Goal: Transaction & Acquisition: Purchase product/service

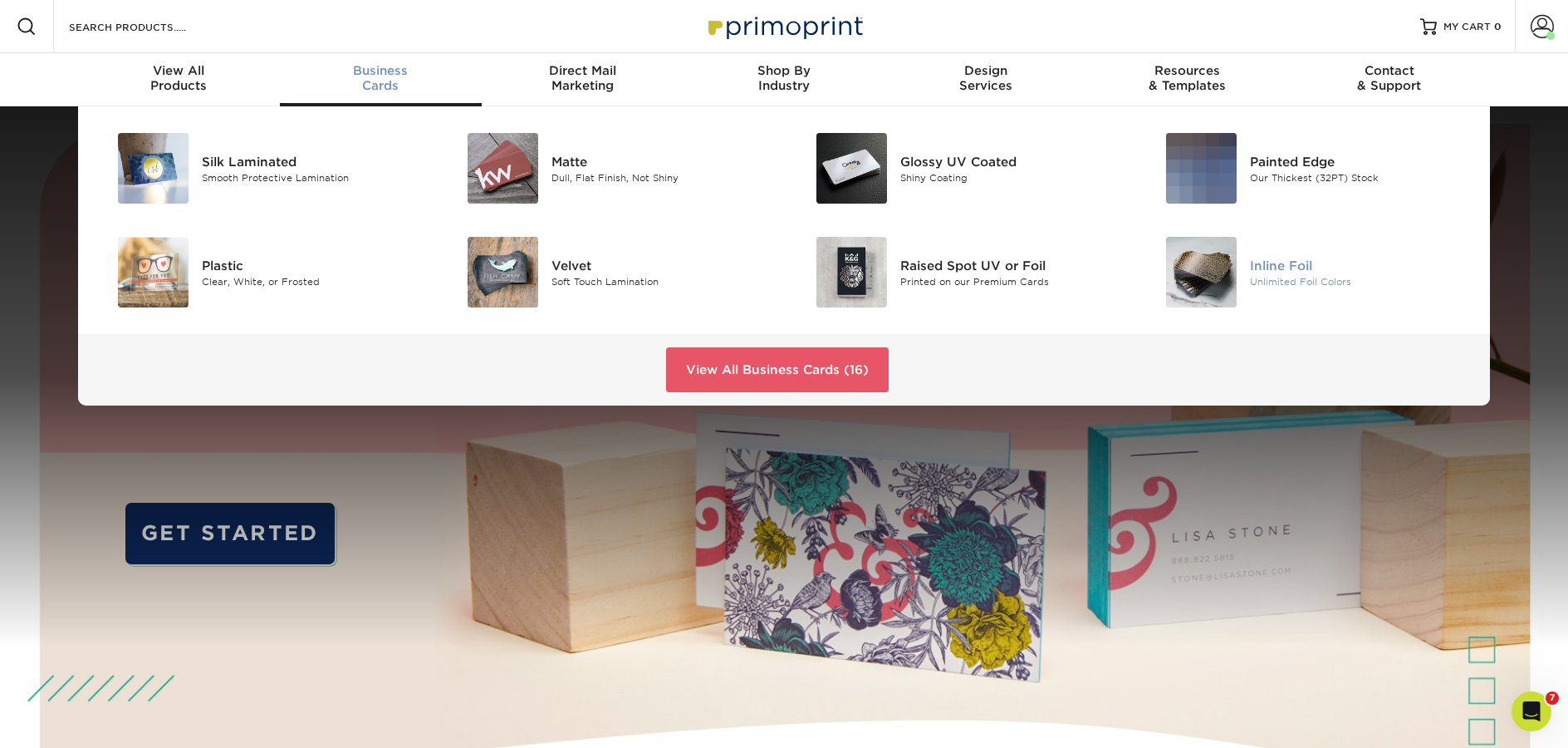
click at [1260, 274] on div "Inline Foil" at bounding box center [1359, 265] width 220 height 19
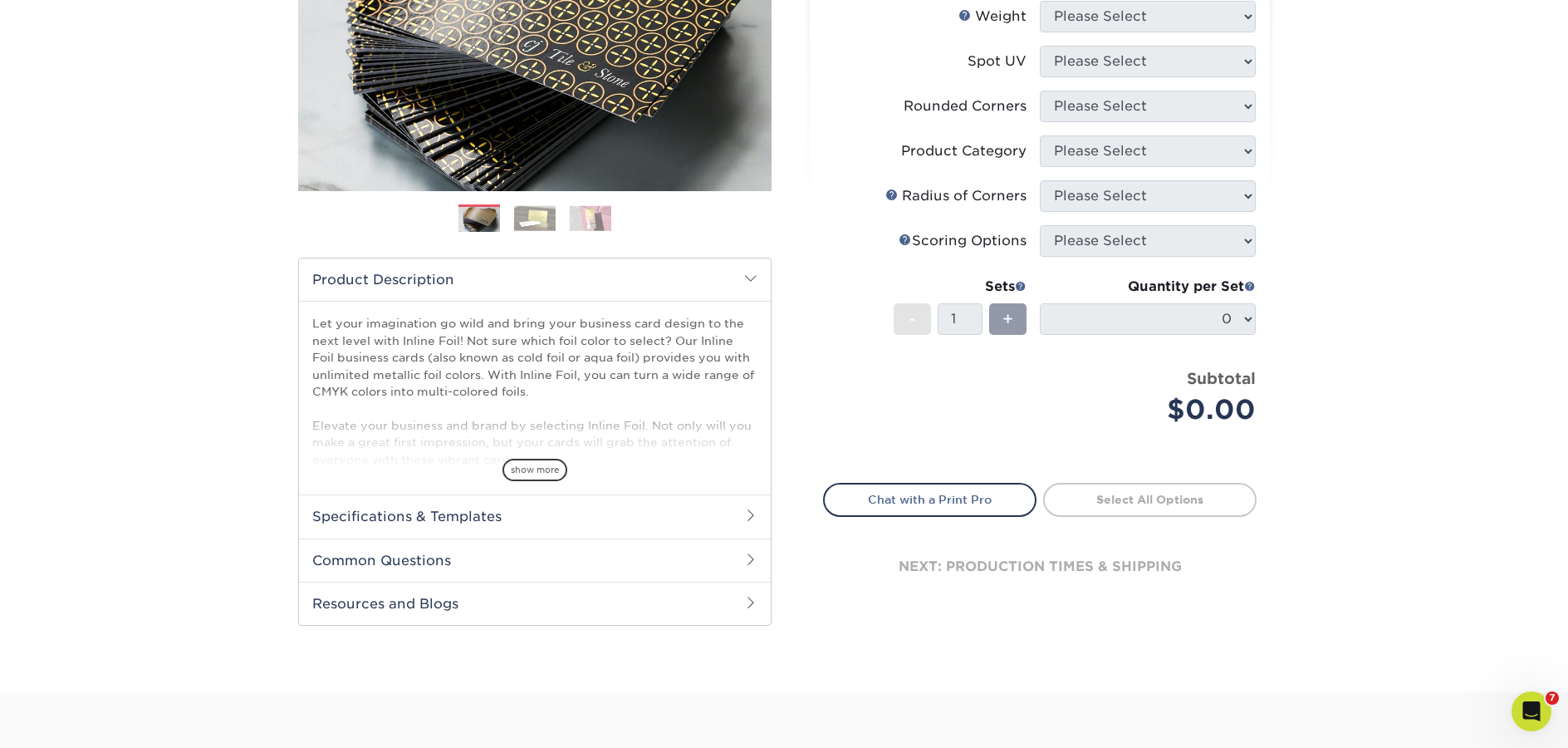
scroll to position [443, 0]
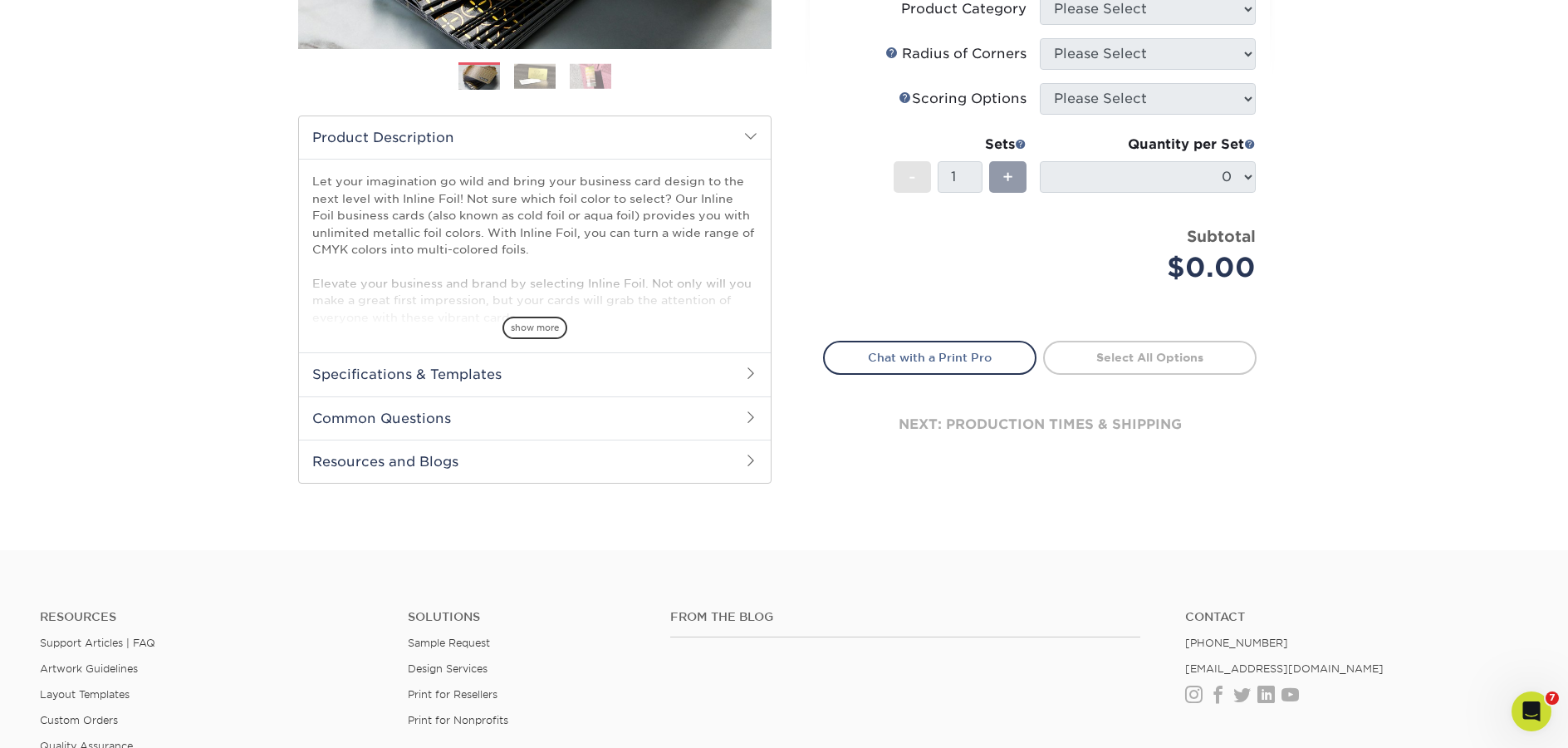
click at [480, 378] on h2 "Specifications & Templates" at bounding box center [535, 374] width 471 height 44
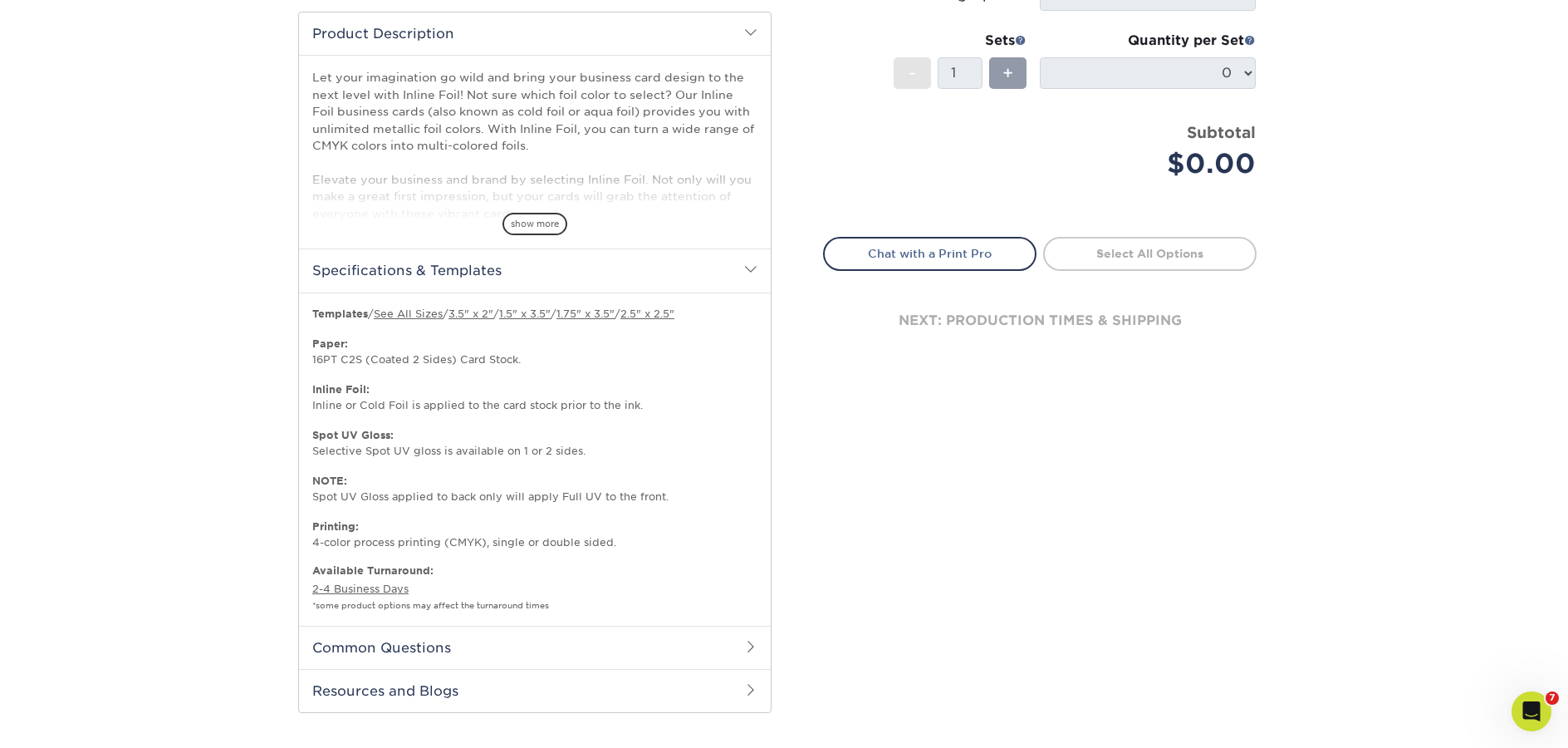
scroll to position [899, 0]
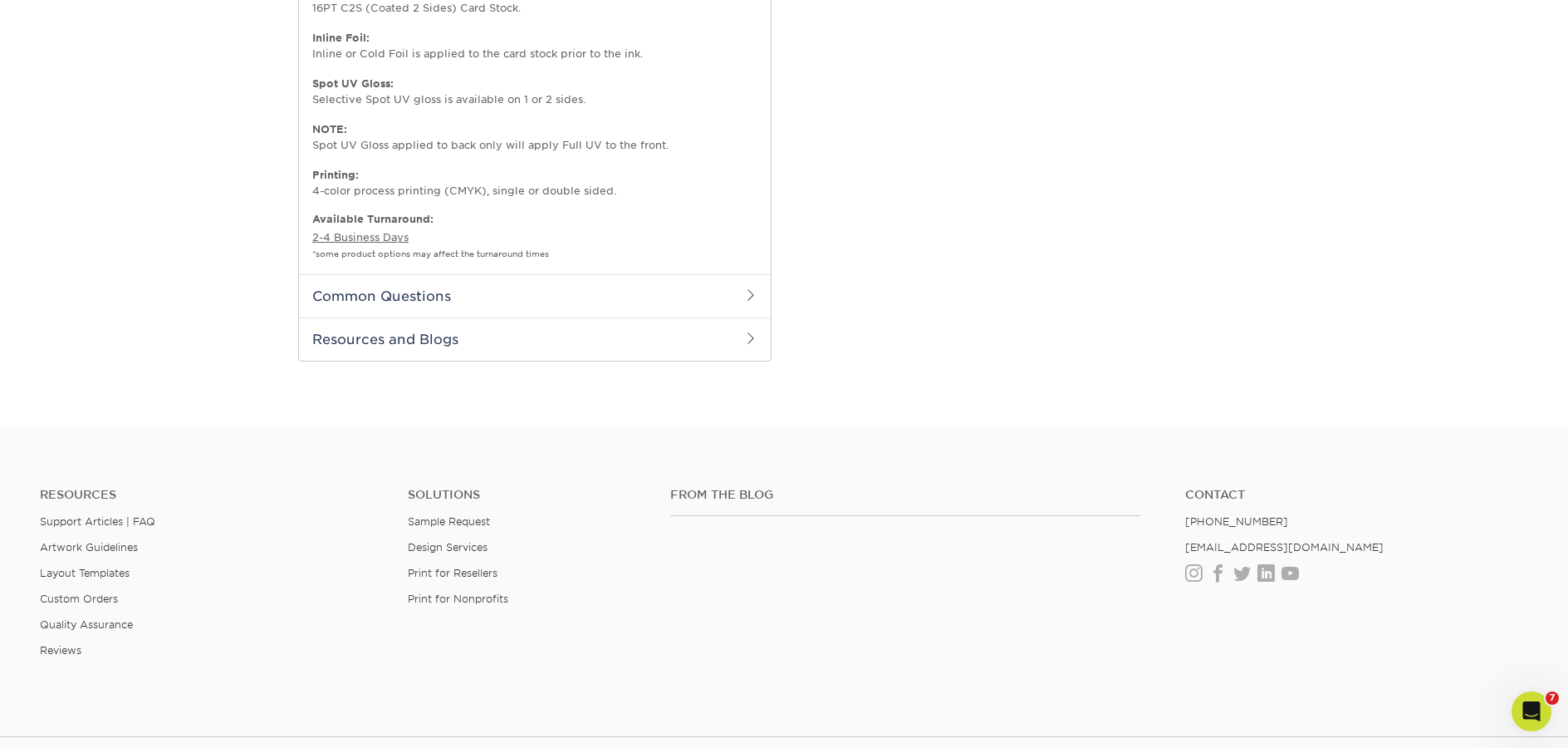
click at [499, 345] on h2 "Resources and Blogs" at bounding box center [535, 338] width 471 height 44
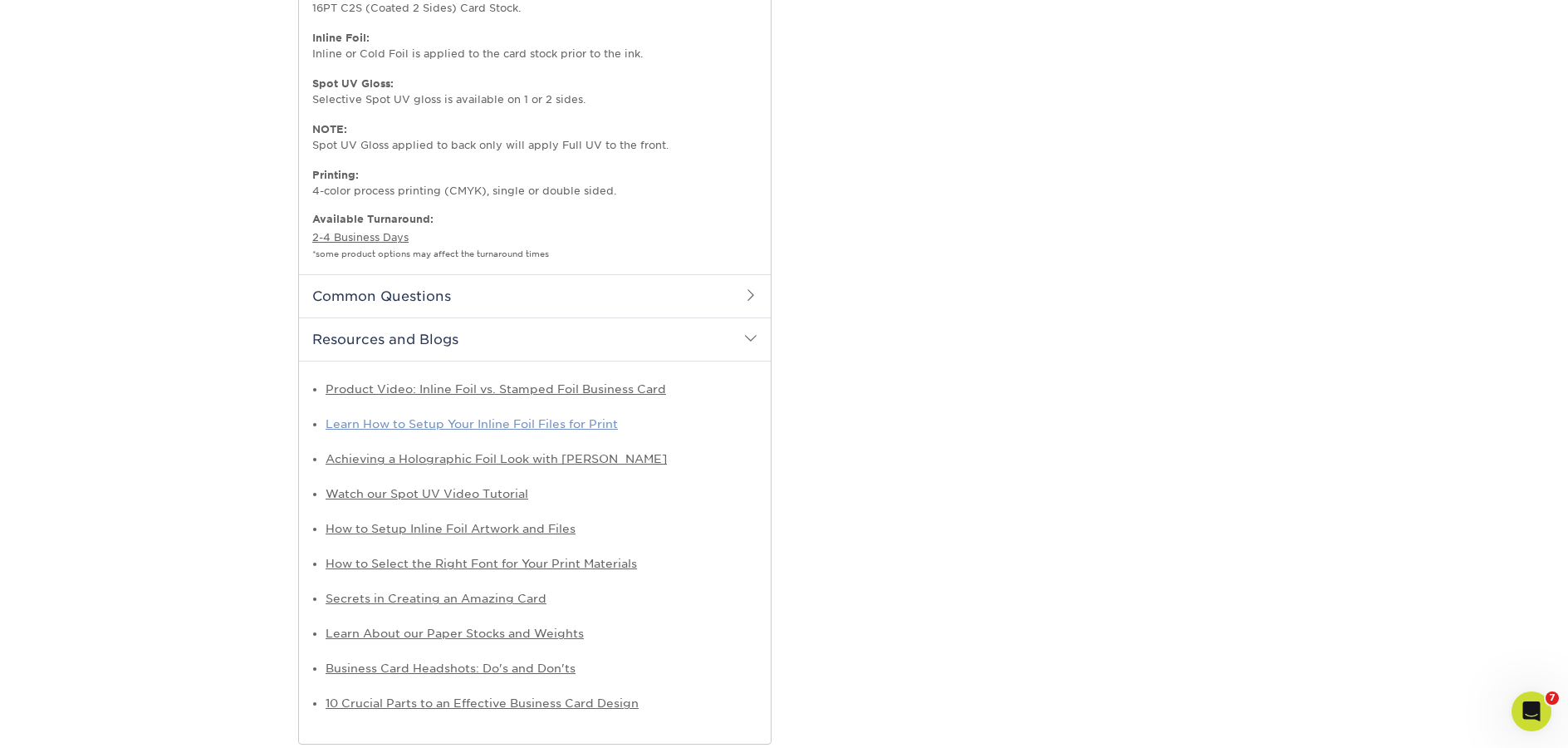
click at [413, 428] on link "Learn How to Setup Your Inline Foil Files for Print" at bounding box center [471, 423] width 292 height 13
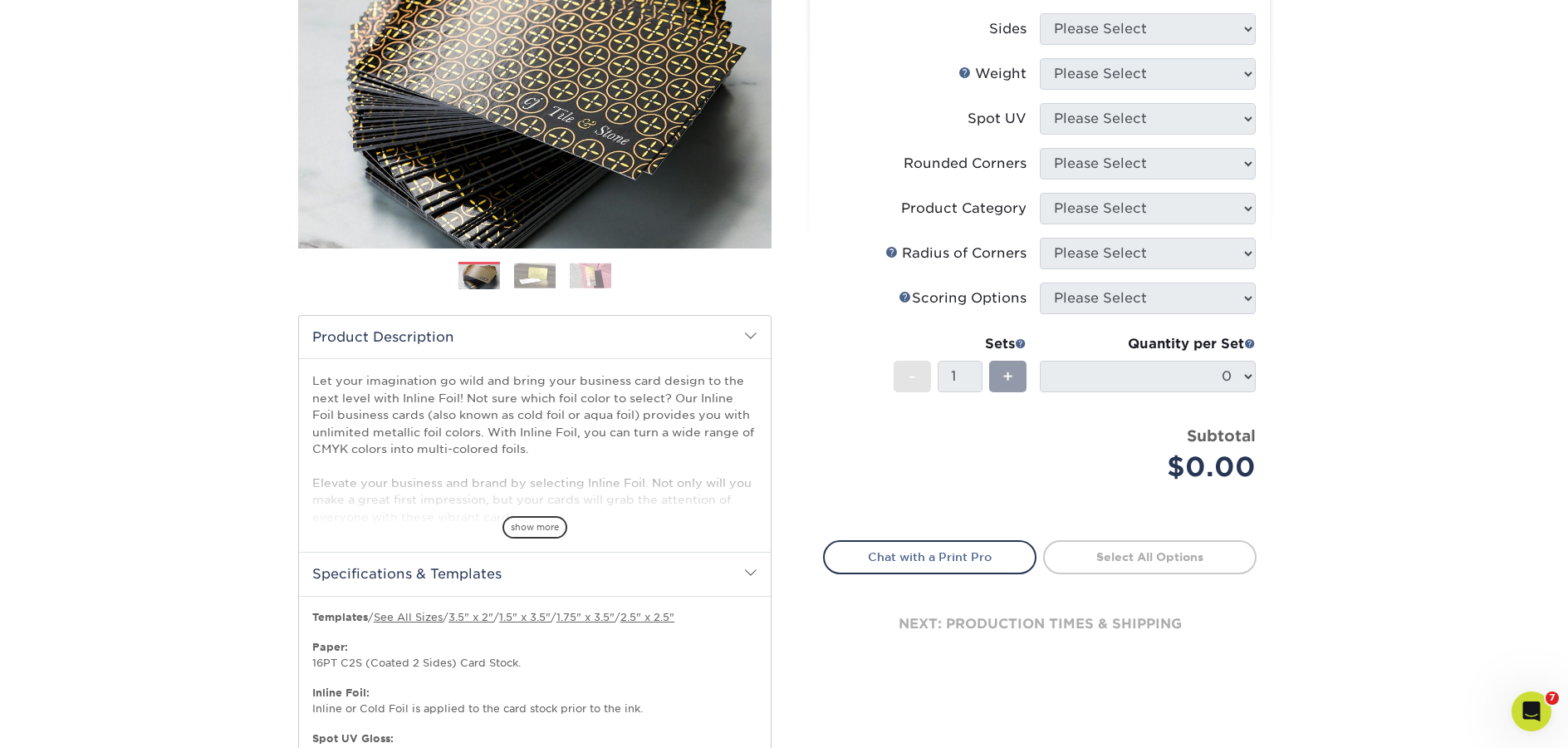
scroll to position [0, 0]
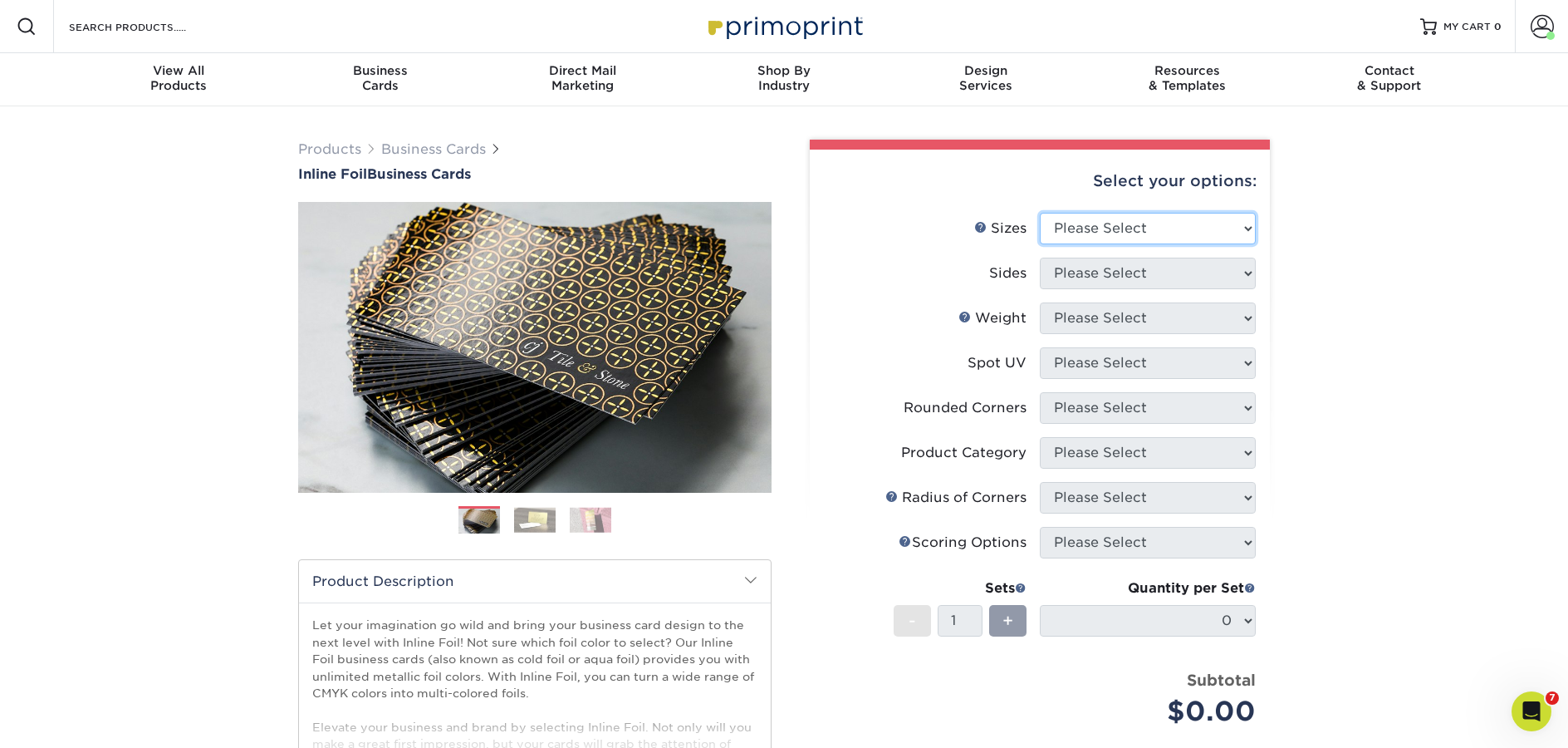
click at [1125, 224] on select "Please Select 1.5" x 3.5" - Mini 1.75" x 3.5" - Mini 2" x 2" - Square 2" x 3" -…" at bounding box center [1147, 228] width 216 height 32
select select "2.00x3.50"
click at [1040, 212] on select "Please Select 1.5" x 3.5" - Mini 1.75" x 3.5" - Mini 2" x 2" - Square 2" x 3" -…" at bounding box center [1147, 228] width 216 height 32
click at [1088, 279] on select "Please Select" at bounding box center [1147, 274] width 216 height 32
select select "2ba18f74-0f96-487e-8b6e-985b404b3305"
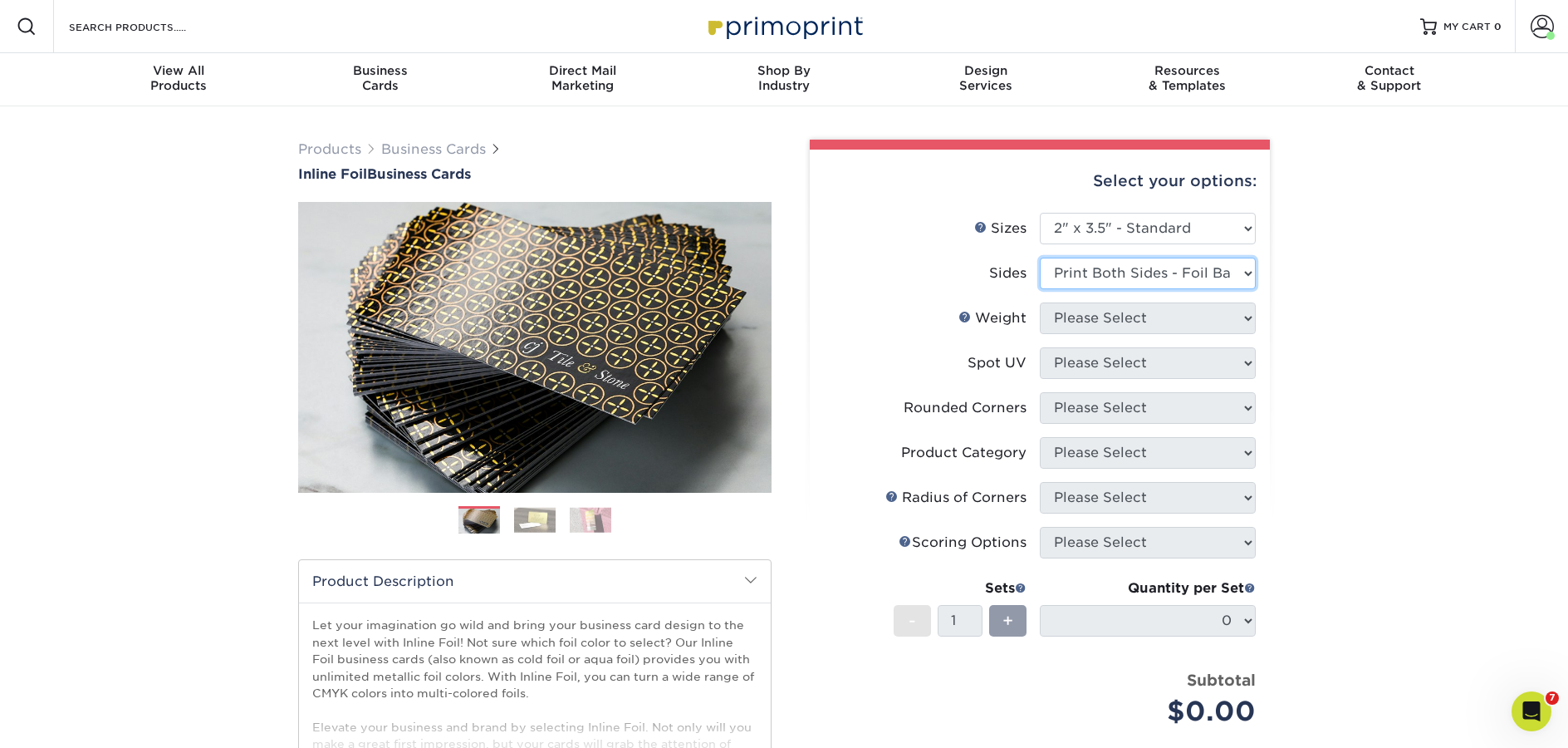
click at [1040, 258] on select "Please Select Print Both Sides - Foil Back Only Print Both Sides - Foil Both Si…" at bounding box center [1147, 274] width 216 height 32
click at [1085, 315] on select "Please Select 16PT" at bounding box center [1147, 318] width 216 height 32
select select "16PT"
click at [1040, 302] on select "Please Select 16PT" at bounding box center [1147, 318] width 216 height 32
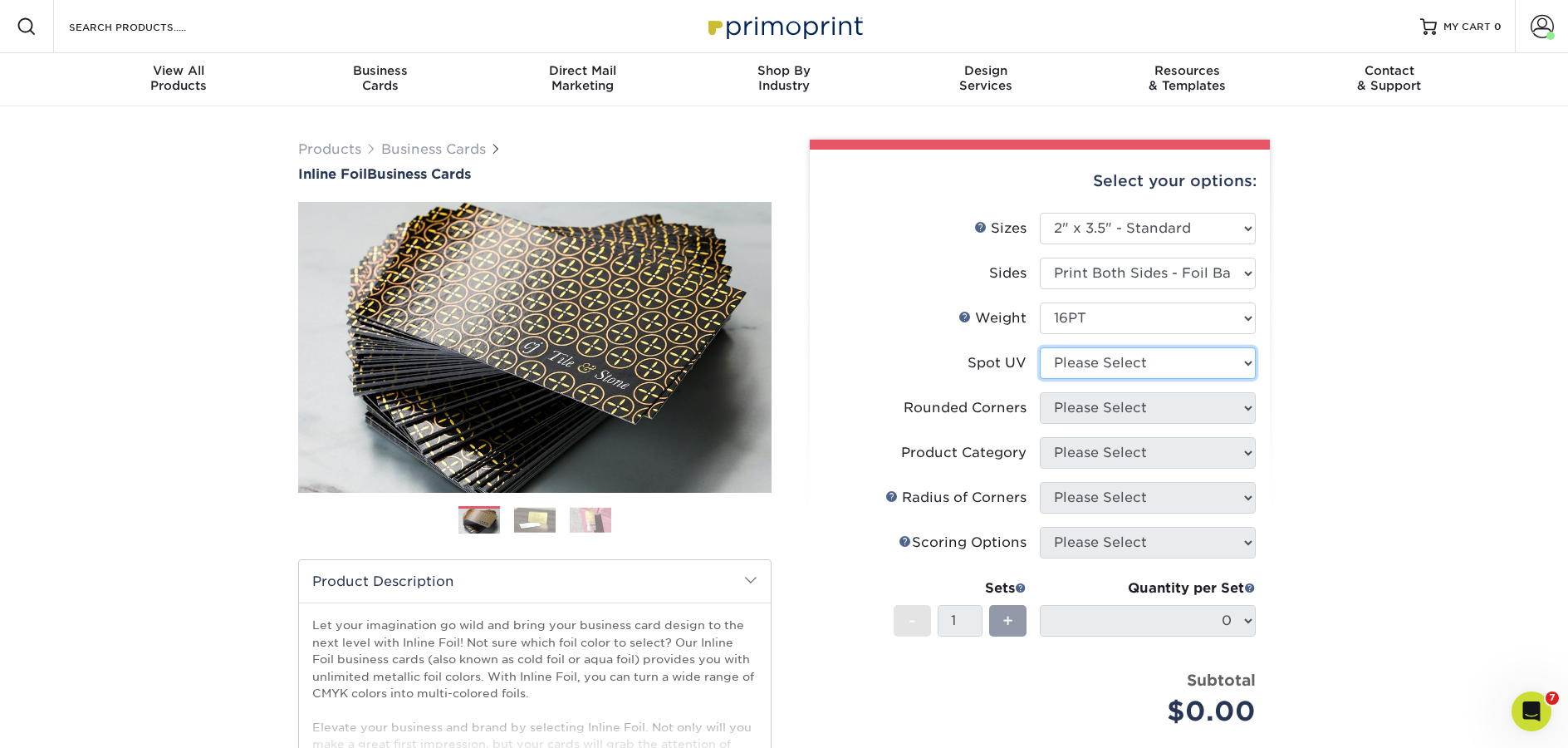
click at [1093, 368] on select "Please Select No Spot UV Front and Back (Both Sides) Front Only Back Only" at bounding box center [1147, 363] width 216 height 32
select select "0"
click at [1040, 347] on select "Please Select No Spot UV Front and Back (Both Sides) Front Only Back Only" at bounding box center [1147, 363] width 216 height 32
click at [1097, 413] on select "Please Select Yes - Round 2 Corners Yes - Round 4 Corners No" at bounding box center [1147, 408] width 216 height 32
select select "0"
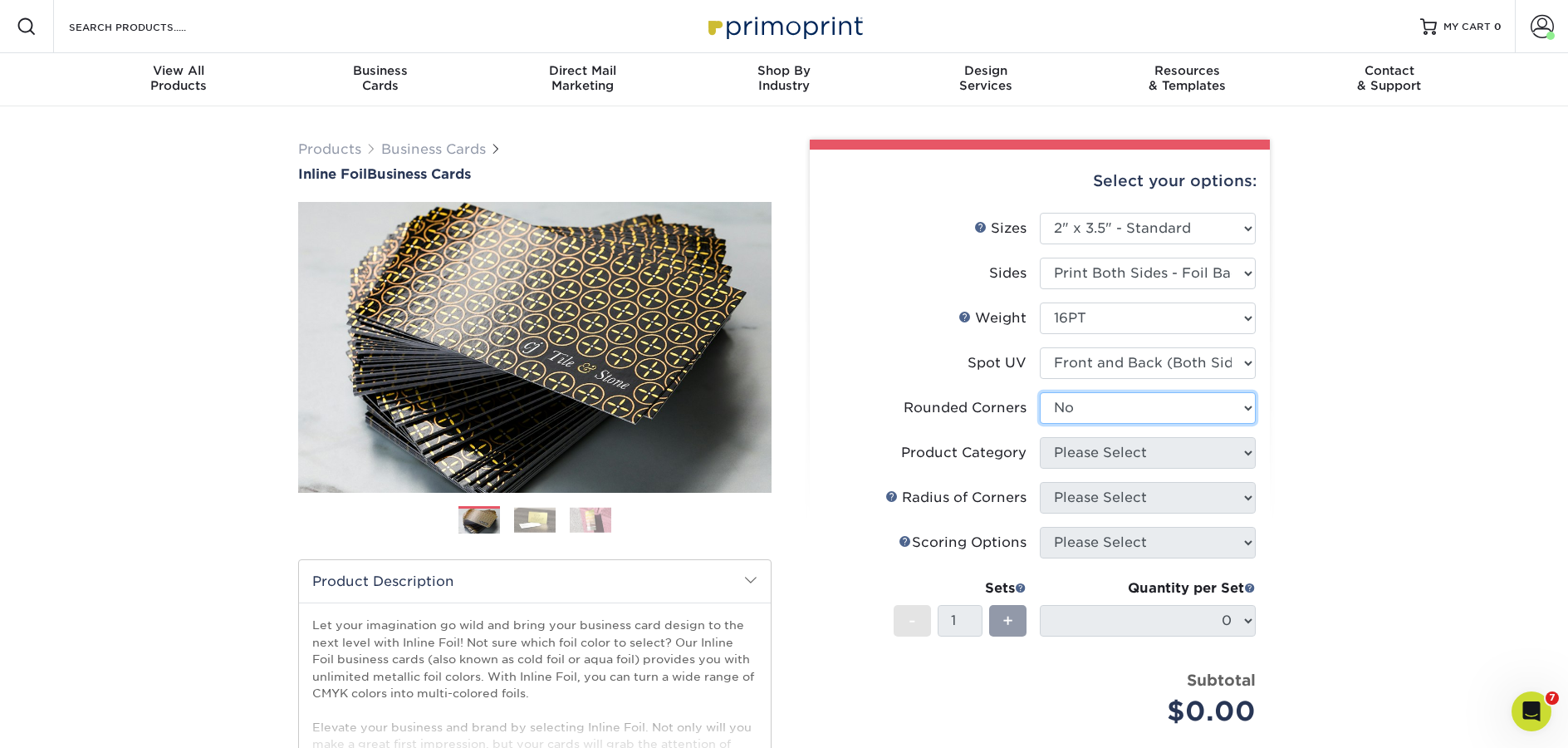
click at [1040, 392] on select "Please Select Yes - Round 2 Corners Yes - Round 4 Corners No" at bounding box center [1147, 408] width 216 height 32
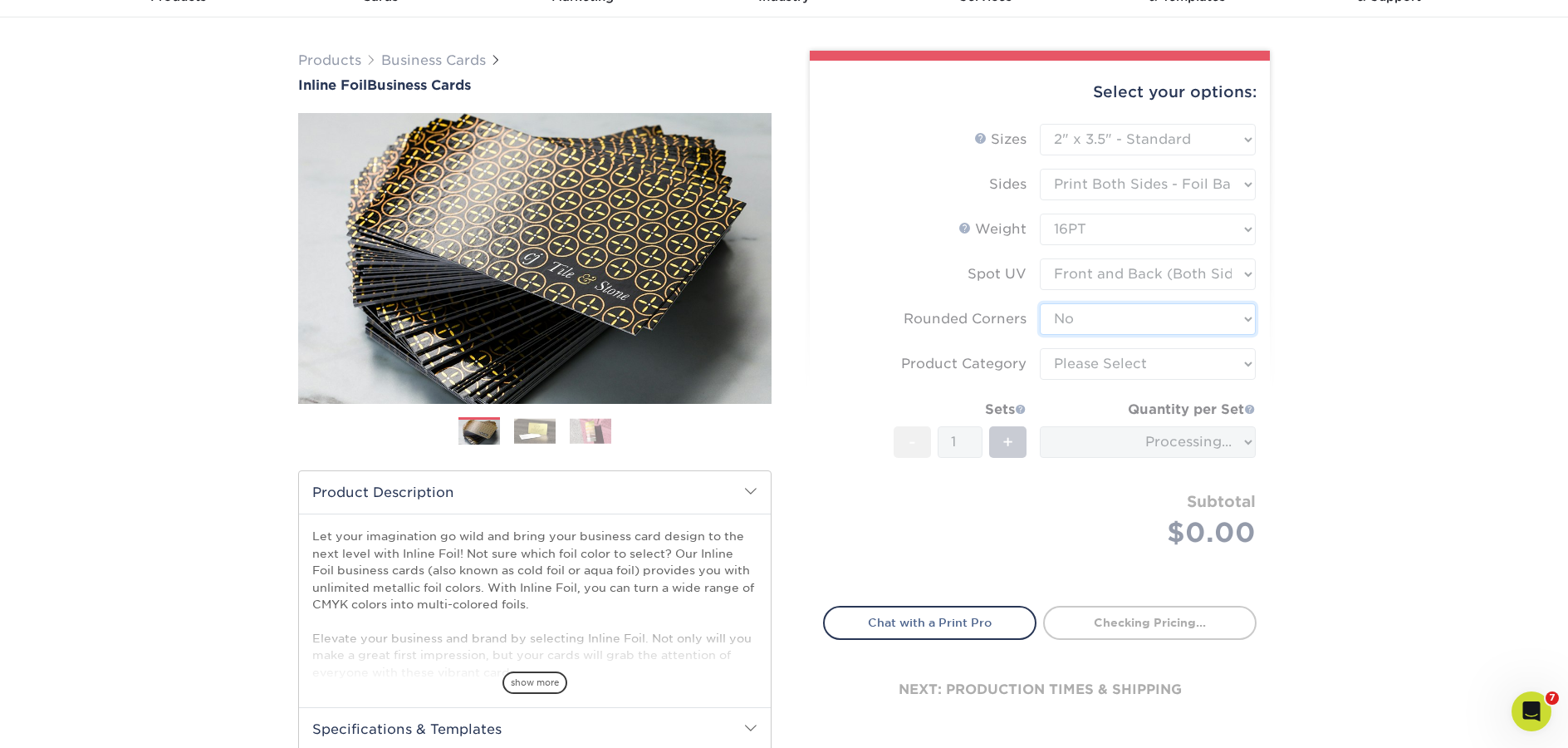
scroll to position [95, 0]
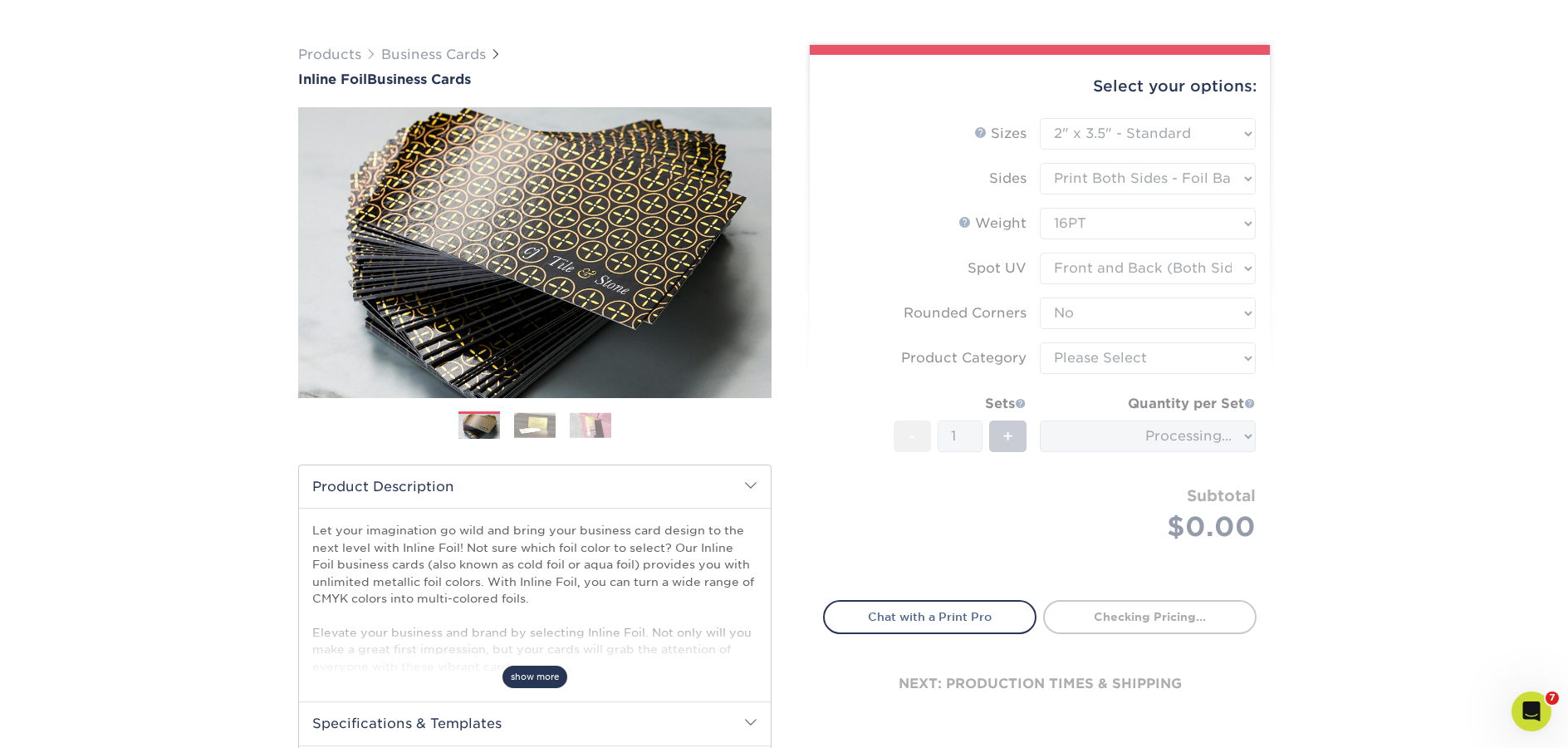
click at [548, 670] on span "show more" at bounding box center [535, 676] width 65 height 22
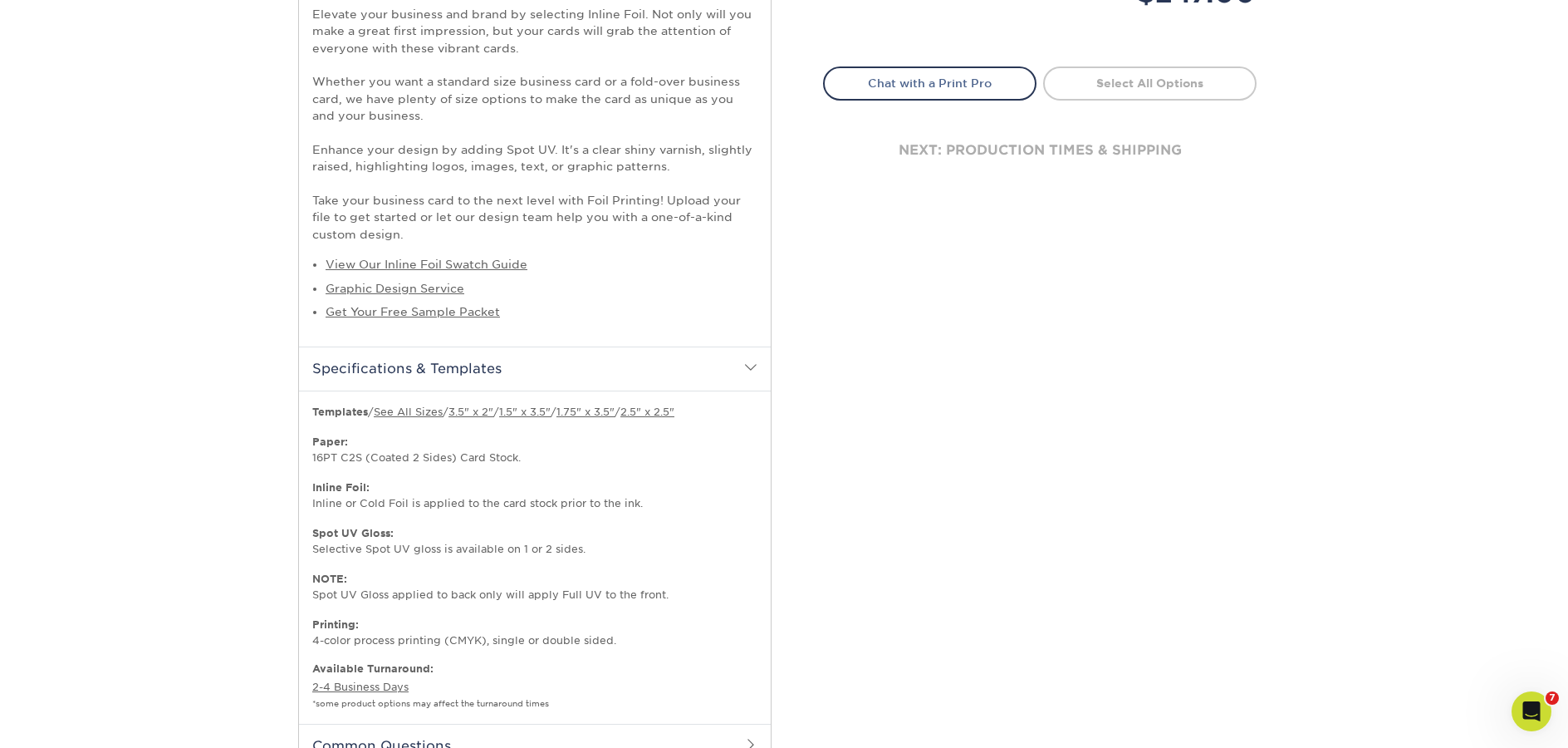
scroll to position [742, 0]
